Goal: Navigation & Orientation: Find specific page/section

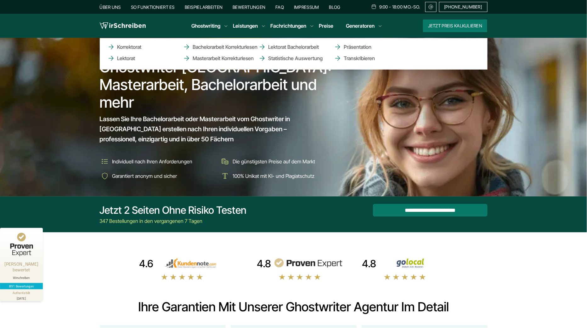
click at [246, 26] on li "Leistungen Korrektorat Lektorat Bachelorarbeit Korrekturlesen Masterarbeit Korr…" at bounding box center [245, 26] width 25 height 8
click at [243, 23] on link "Leistungen" at bounding box center [245, 26] width 25 height 8
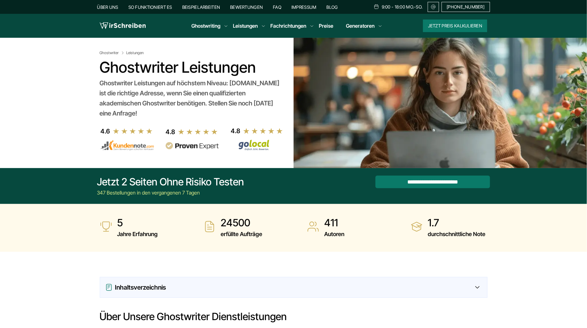
click at [279, 7] on link "FAQ" at bounding box center [277, 6] width 8 height 5
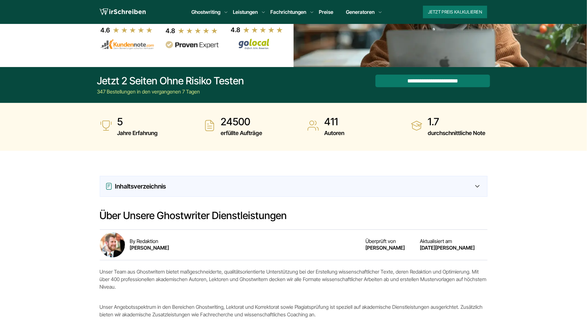
scroll to position [176, 0]
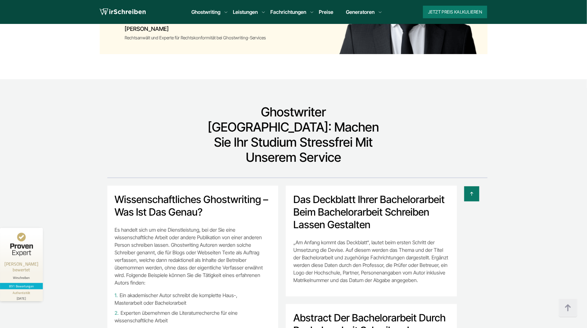
scroll to position [4556, 0]
